Goal: Find contact information: Find contact information

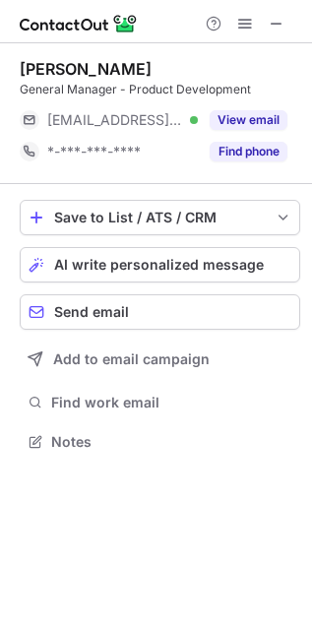
scroll to position [428, 312]
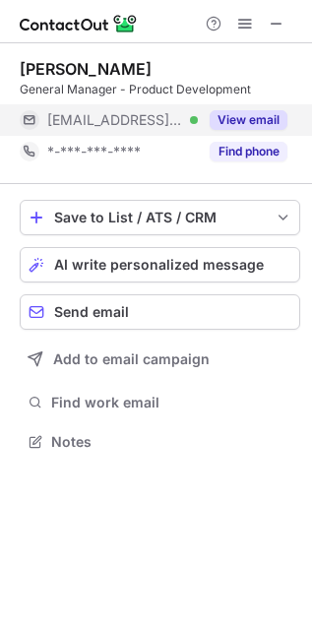
click at [249, 120] on button "View email" at bounding box center [249, 120] width 78 height 20
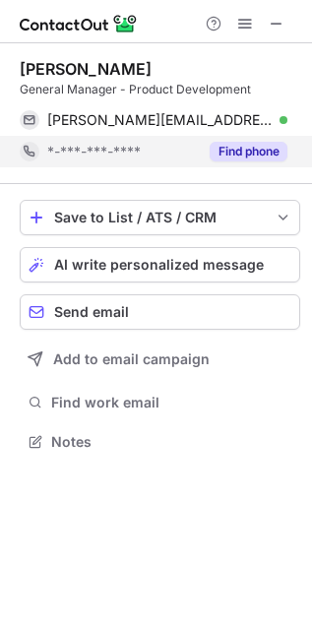
click at [239, 155] on button "Find phone" at bounding box center [249, 152] width 78 height 20
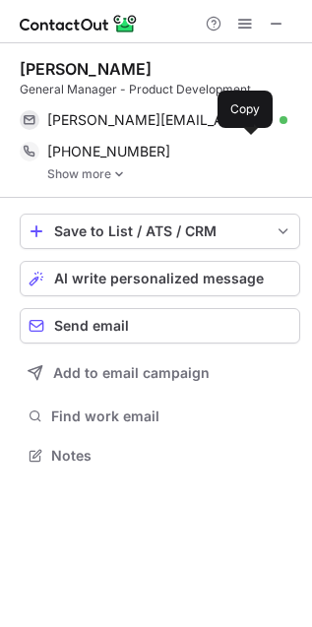
scroll to position [441, 312]
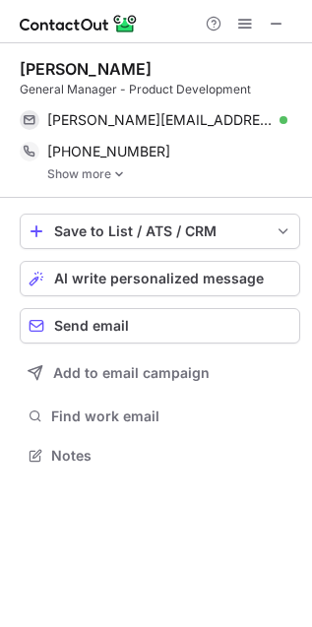
click at [97, 180] on div "[PERSON_NAME] General Manager - Product Development [PERSON_NAME][EMAIL_ADDRESS…" at bounding box center [160, 120] width 280 height 154
click at [99, 175] on link "Show more" at bounding box center [173, 174] width 253 height 14
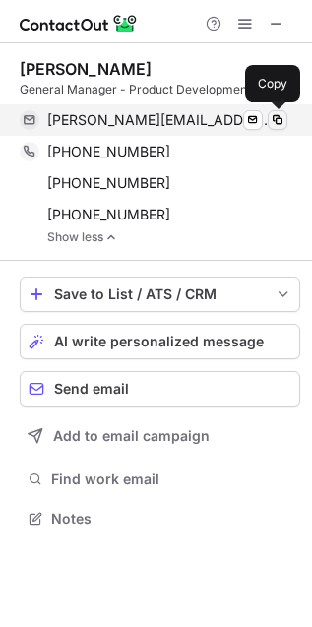
click at [280, 117] on span at bounding box center [278, 120] width 16 height 16
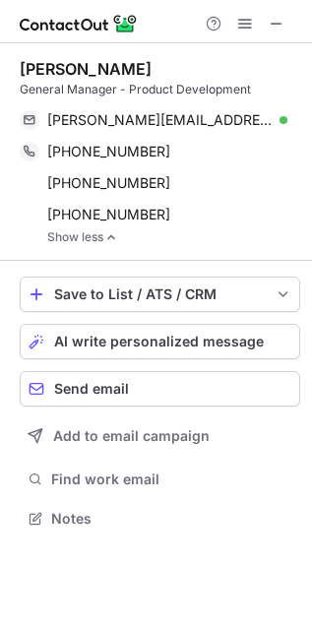
drag, startPoint x: 20, startPoint y: 67, endPoint x: 154, endPoint y: 66, distance: 134.8
click at [154, 66] on div "[PERSON_NAME]" at bounding box center [160, 69] width 280 height 20
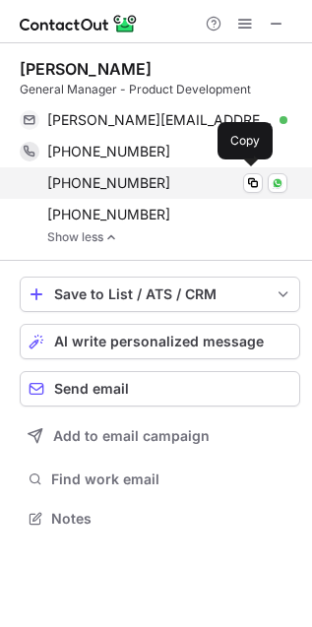
copy div "[PERSON_NAME]"
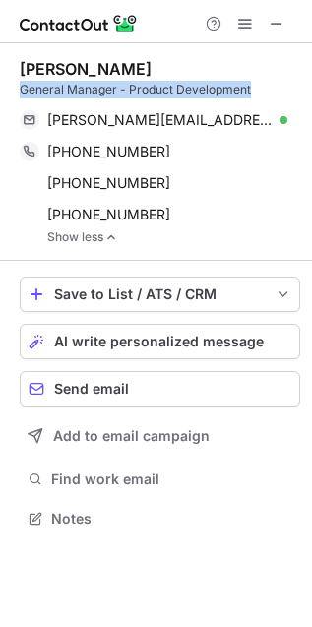
drag, startPoint x: 19, startPoint y: 87, endPoint x: 256, endPoint y: 86, distance: 237.2
click at [256, 86] on div "General Manager - Product Development" at bounding box center [160, 90] width 280 height 18
copy div "General Manager - Product Development"
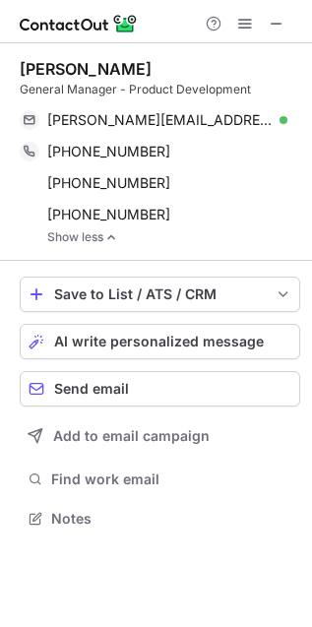
click at [160, 28] on div "Help & Support" at bounding box center [156, 21] width 312 height 43
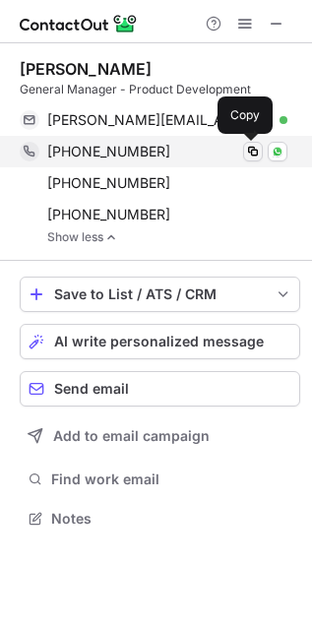
click at [256, 150] on span at bounding box center [253, 152] width 16 height 16
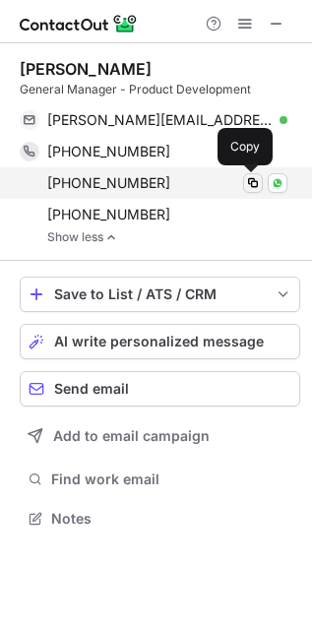
click at [258, 180] on span at bounding box center [253, 183] width 16 height 16
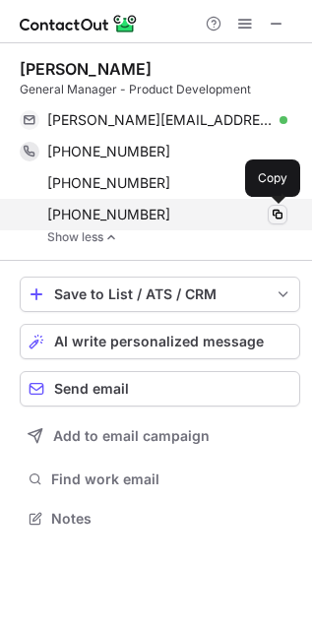
click at [276, 215] on span at bounding box center [278, 215] width 16 height 16
